Goal: Task Accomplishment & Management: Manage account settings

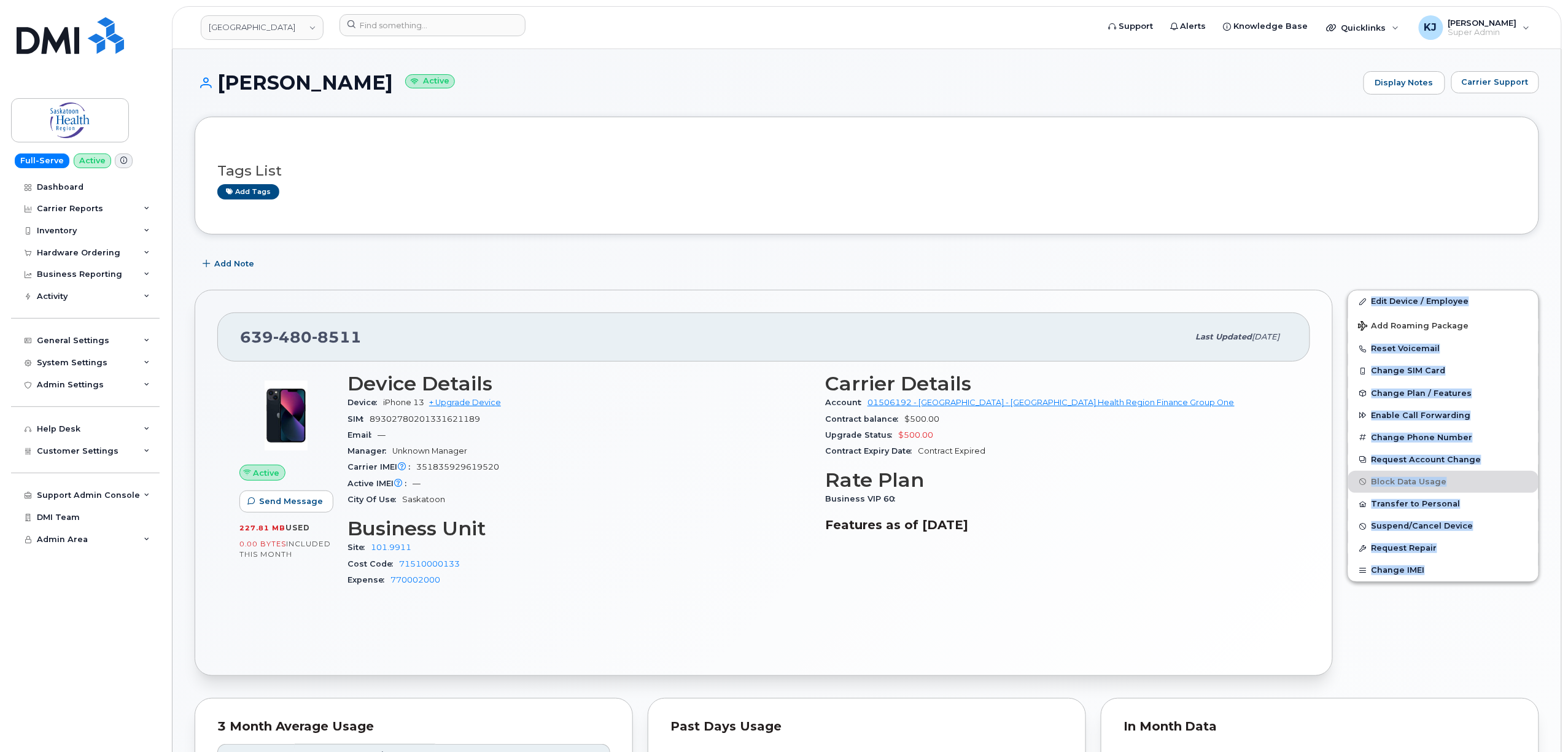
drag, startPoint x: 1342, startPoint y: 277, endPoint x: 1547, endPoint y: 599, distance: 381.7
click at [1437, 656] on div "Edit Device / Employee Add Roaming Package Reset Voicemail Change SIM Card Chan…" at bounding box center [1443, 483] width 207 height 401
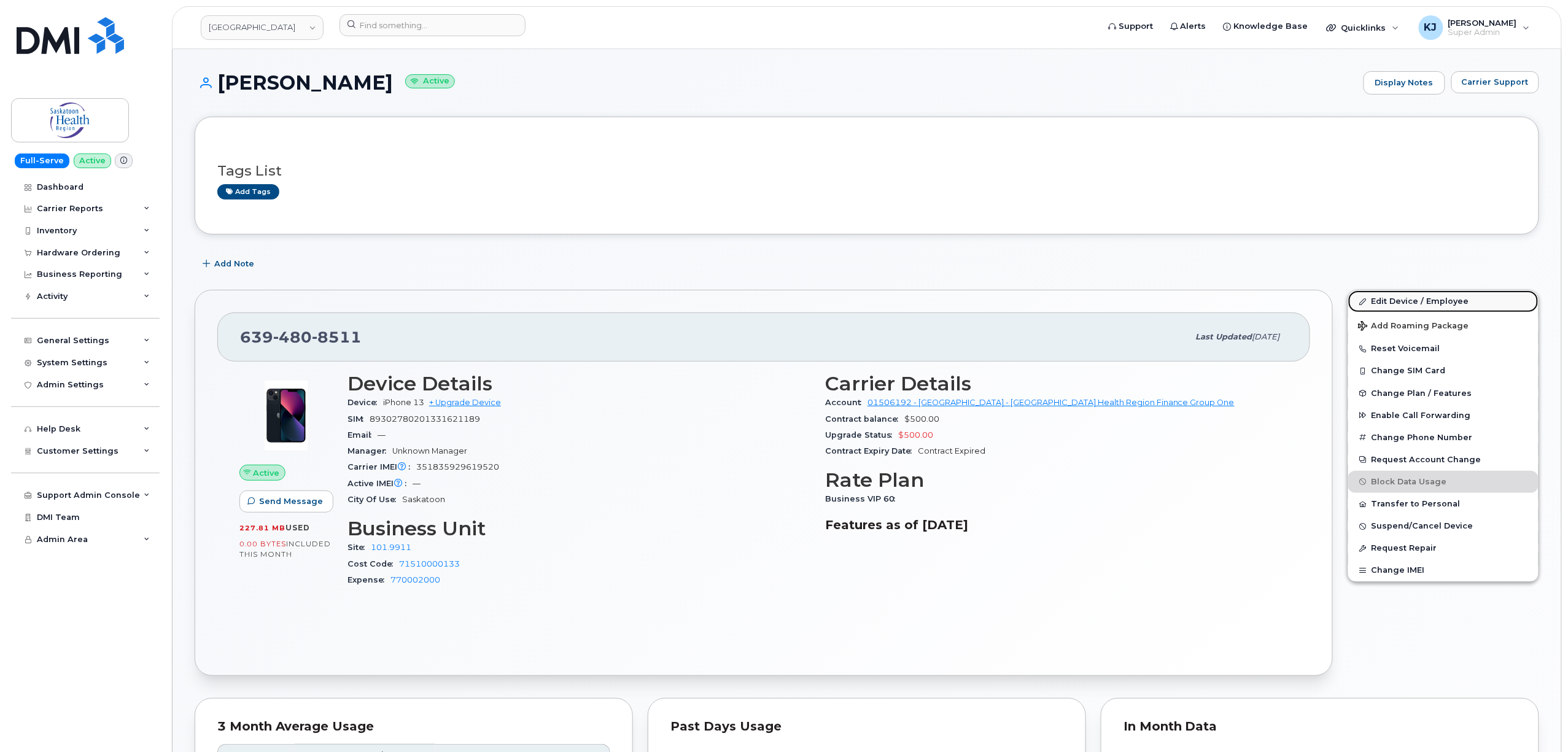
click at [1408, 300] on link "Edit Device / Employee" at bounding box center [1443, 301] width 191 height 22
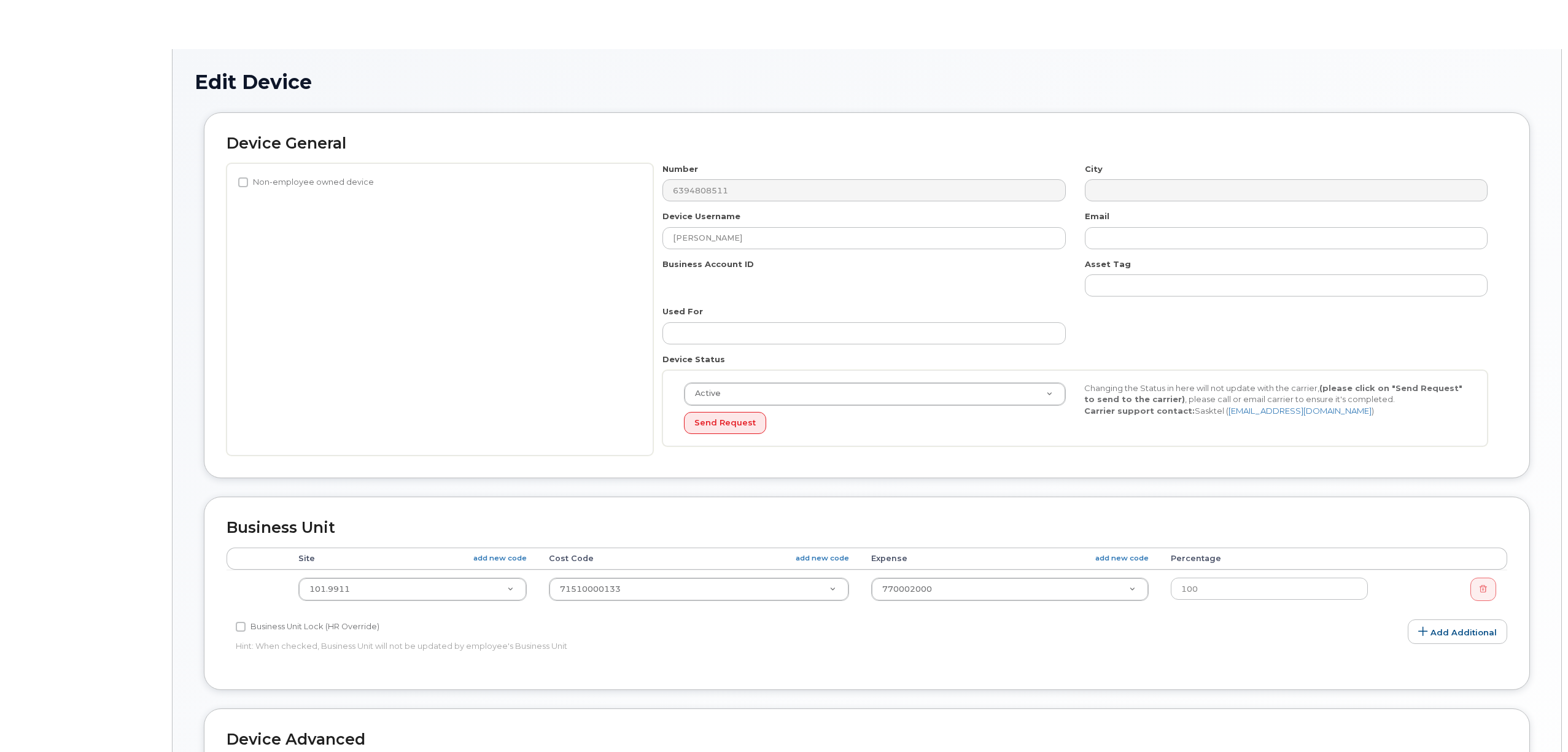
select select "2207559"
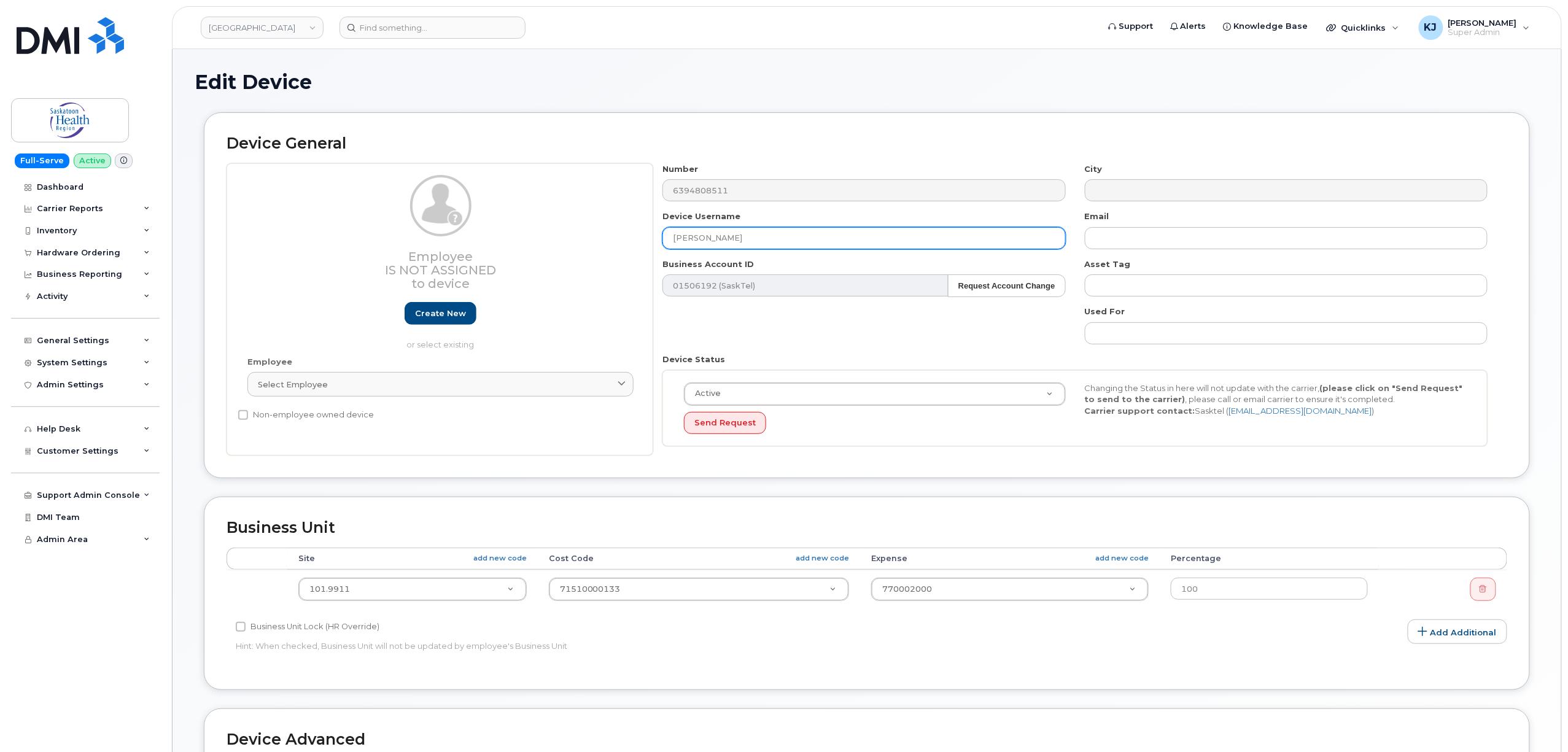
drag, startPoint x: 797, startPoint y: 239, endPoint x: 453, endPoint y: 233, distance: 344.1
click at [458, 235] on div "Employee Is not assigned to device Create new or select existing Employee Selec…" at bounding box center [867, 310] width 1281 height 293
paste input "Cynthia Germaine"
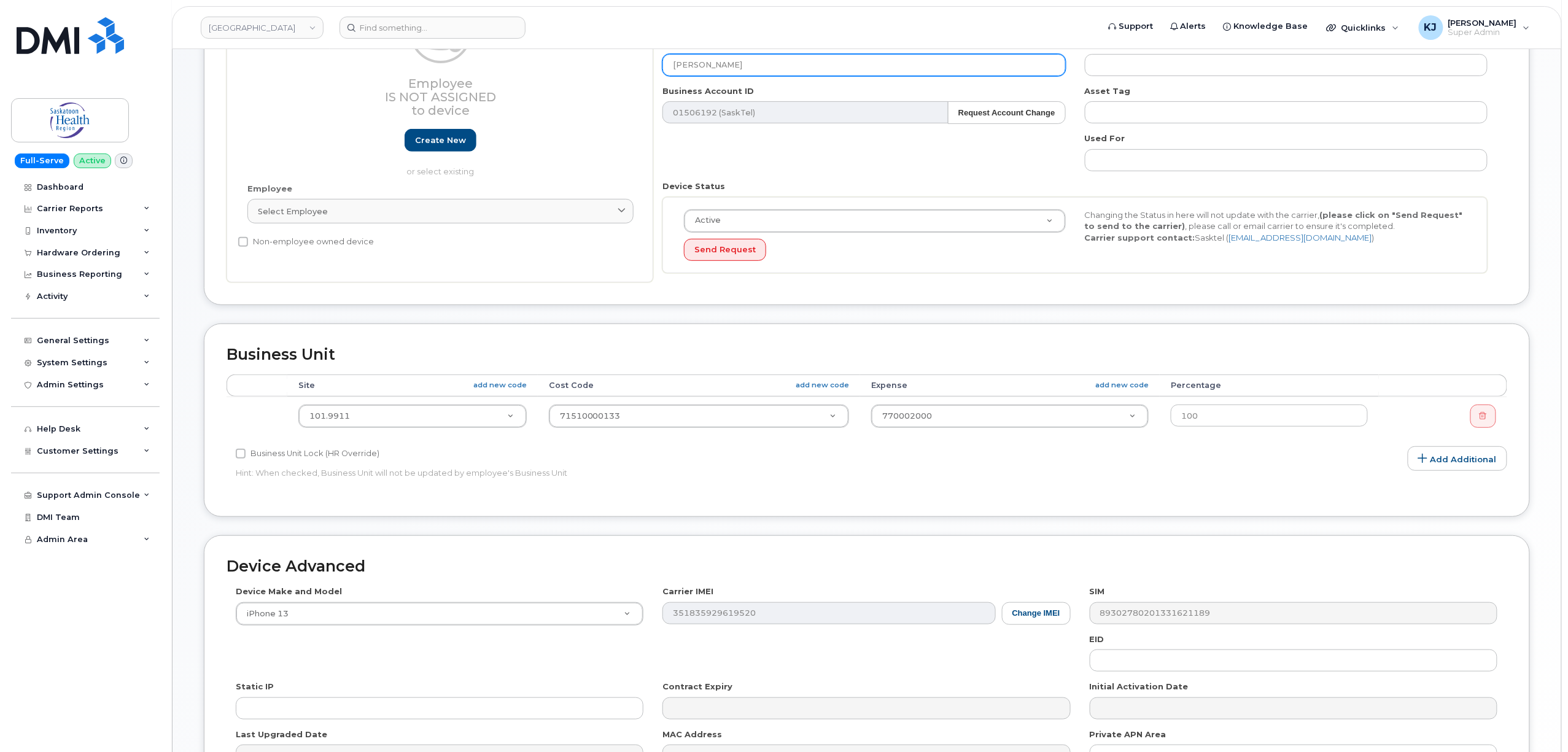
scroll to position [327, 0]
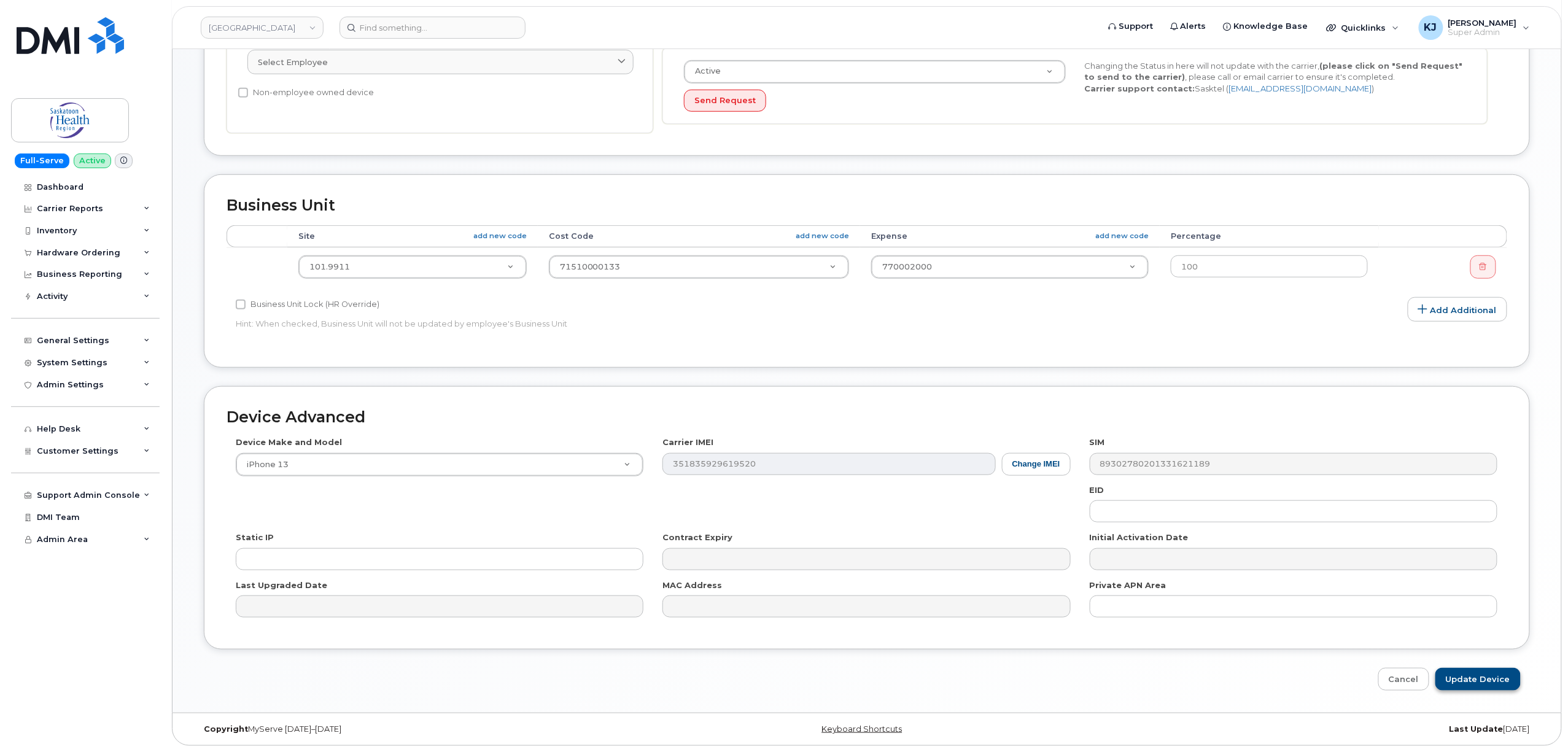
type input "Cynthia Germaine"
click at [1475, 671] on input "Update Device" at bounding box center [1478, 679] width 85 height 23
type input "Saving..."
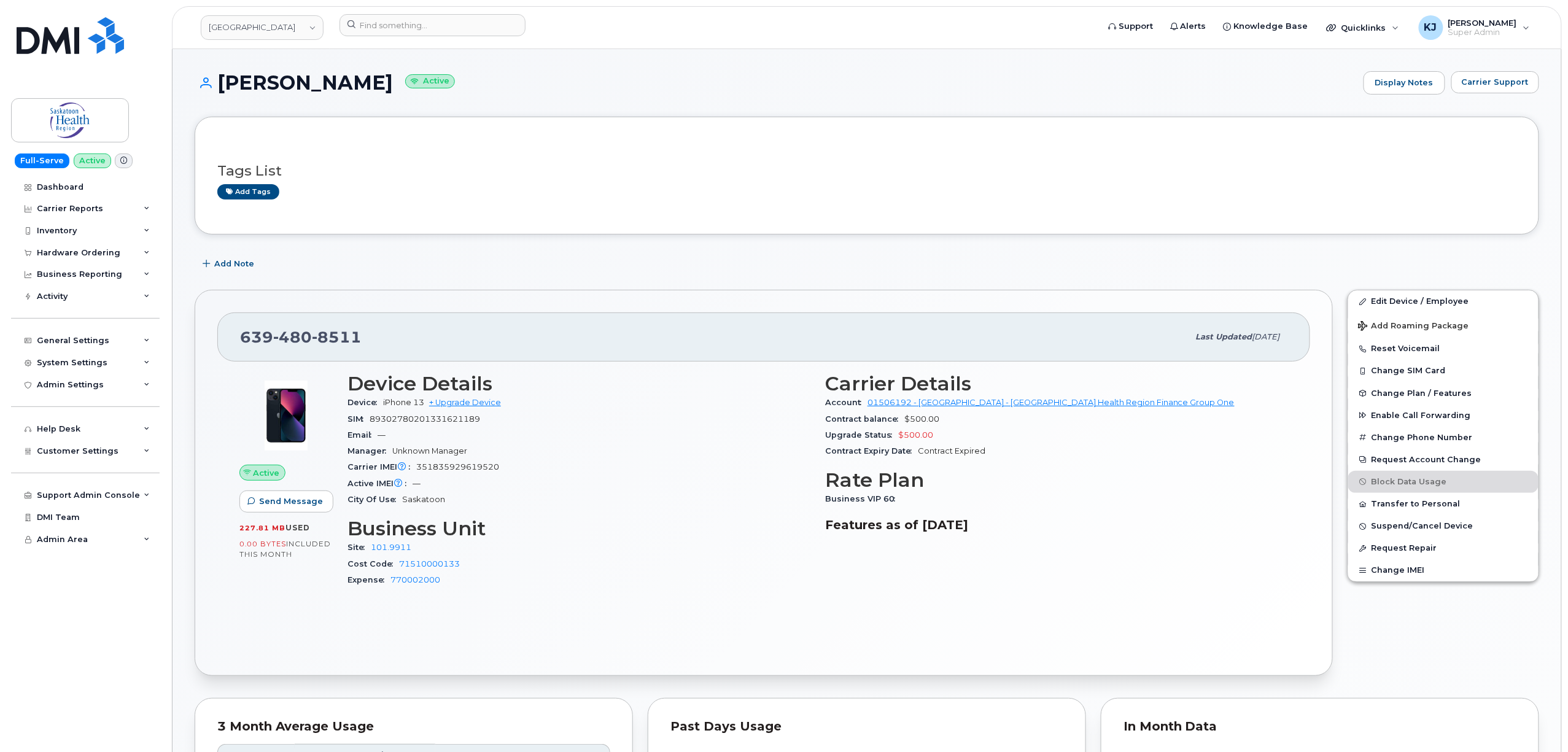
drag, startPoint x: 220, startPoint y: 82, endPoint x: 1184, endPoint y: 594, distance: 1091.5
copy div "[PERSON_NAME] Active Display Notes Carrier Support Tags List Add tags Add Note …"
click at [804, 428] on div "SIM [TECHNICAL_ID]" at bounding box center [578, 419] width 463 height 16
drag, startPoint x: 239, startPoint y: 338, endPoint x: 996, endPoint y: 565, distance: 790.3
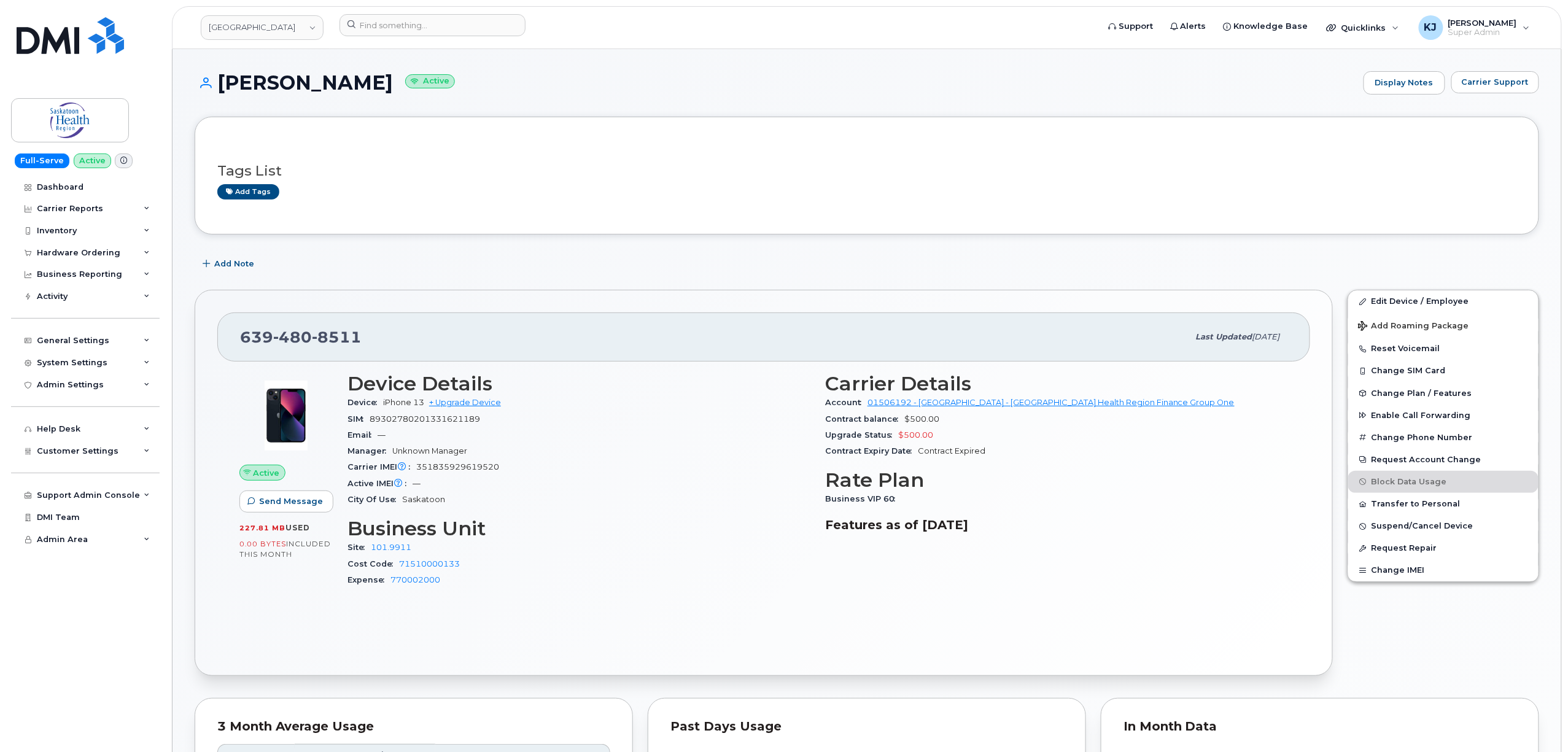
click at [1092, 612] on div "[PHONE_NUMBER] Last updated [DATE] Active Send Message 227.81 MB  used 0.00 Byt…" at bounding box center [763, 482] width 1138 height 386
copy div "[PHONE_NUMBER] Last updated [DATE] Active Send Message 227.81 MB  used 0.00 Byt…"
click at [292, 33] on link "[GEOGRAPHIC_DATA]" at bounding box center [262, 27] width 123 height 24
type input "H"
type input "[PERSON_NAME]"
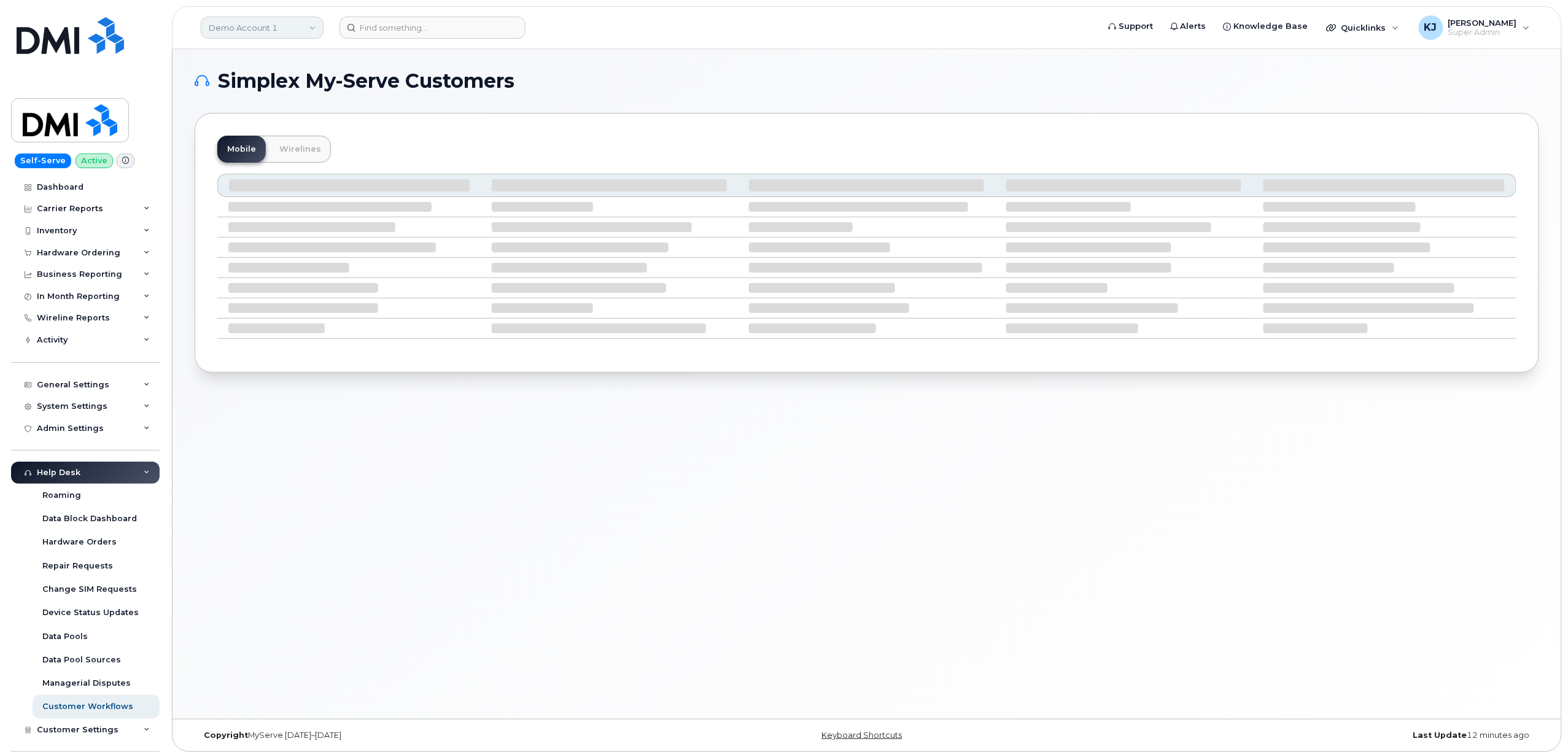
click at [283, 30] on link "Demo Account 1" at bounding box center [262, 27] width 123 height 22
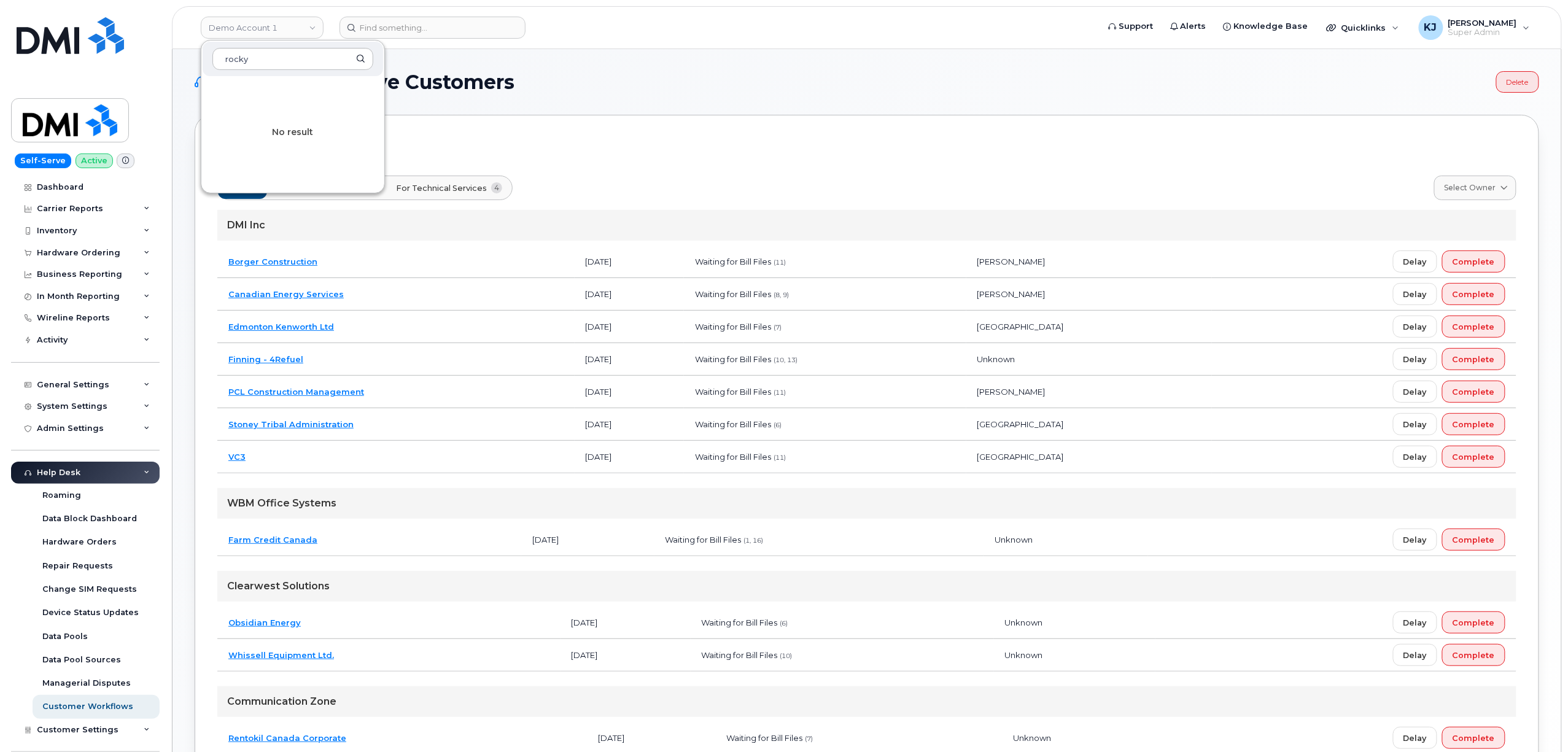
type input "rocky"
